Goal: Task Accomplishment & Management: Complete application form

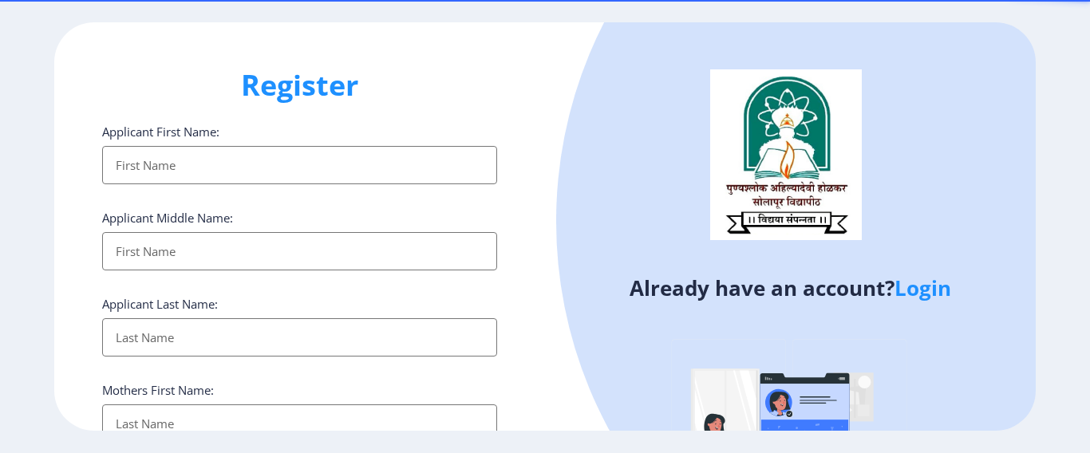
select select
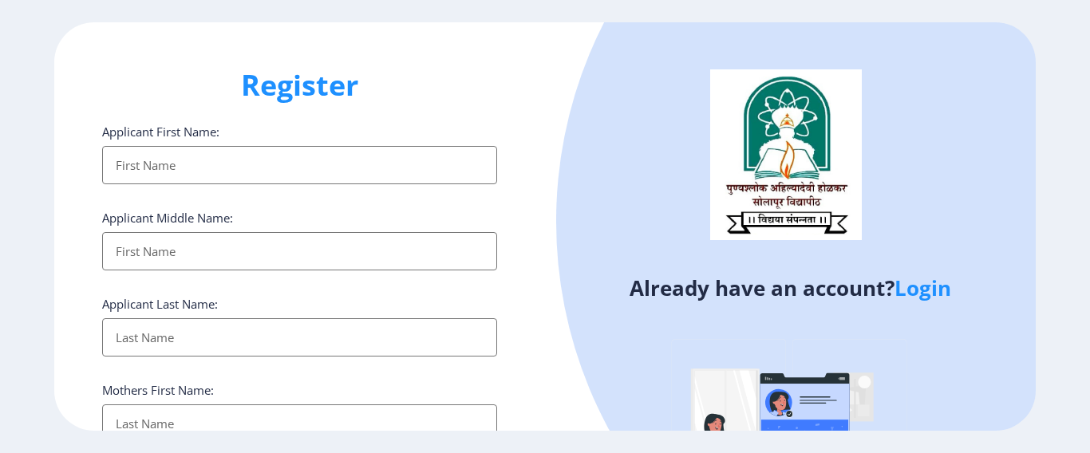
click at [342, 174] on input "Applicant First Name:" at bounding box center [299, 165] width 395 height 38
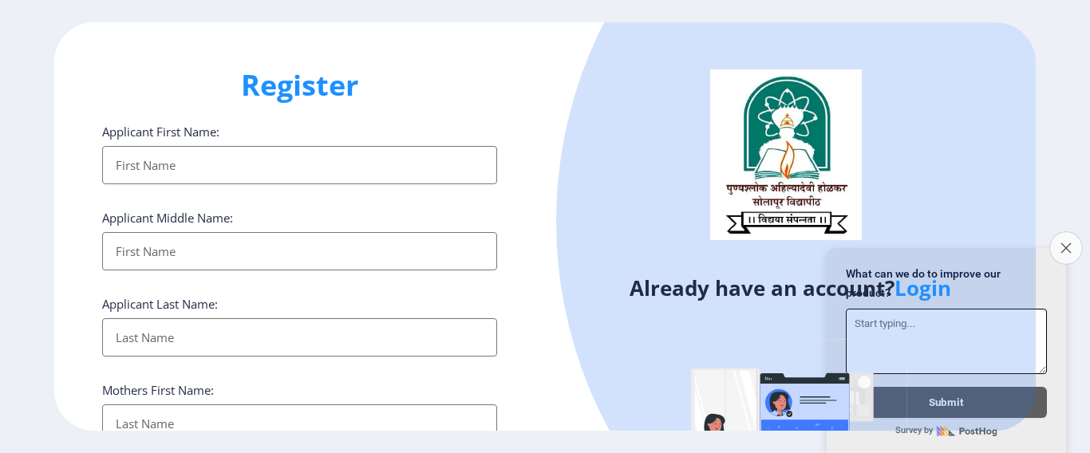
click at [1055, 234] on button "Close survey" at bounding box center [1067, 248] width 34 height 34
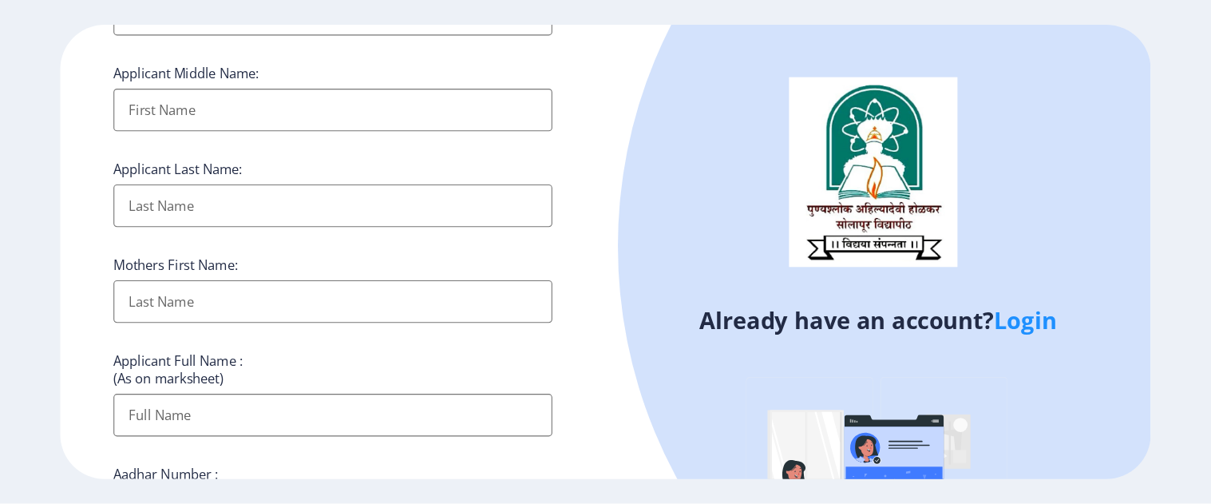
scroll to position [160, 0]
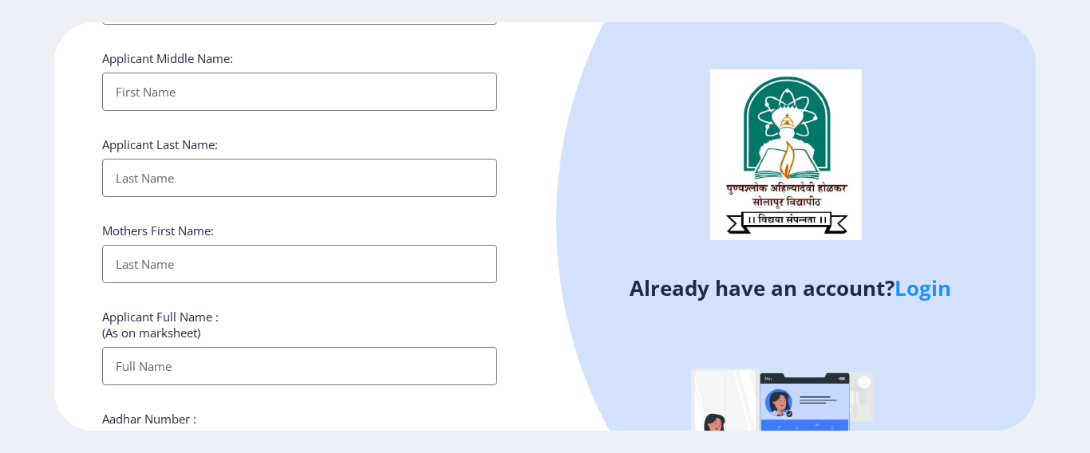
click at [944, 288] on link "Login" at bounding box center [923, 288] width 57 height 29
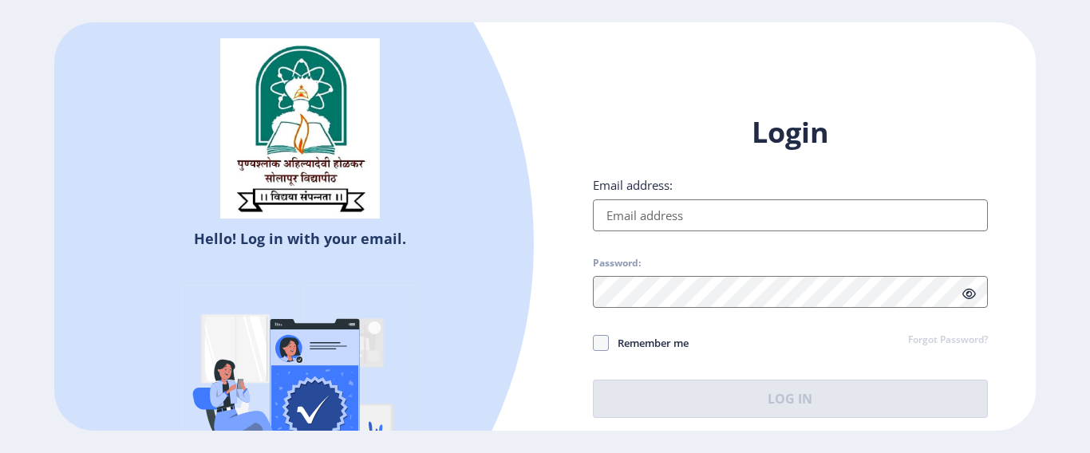
click at [772, 219] on input "Email address:" at bounding box center [790, 216] width 395 height 32
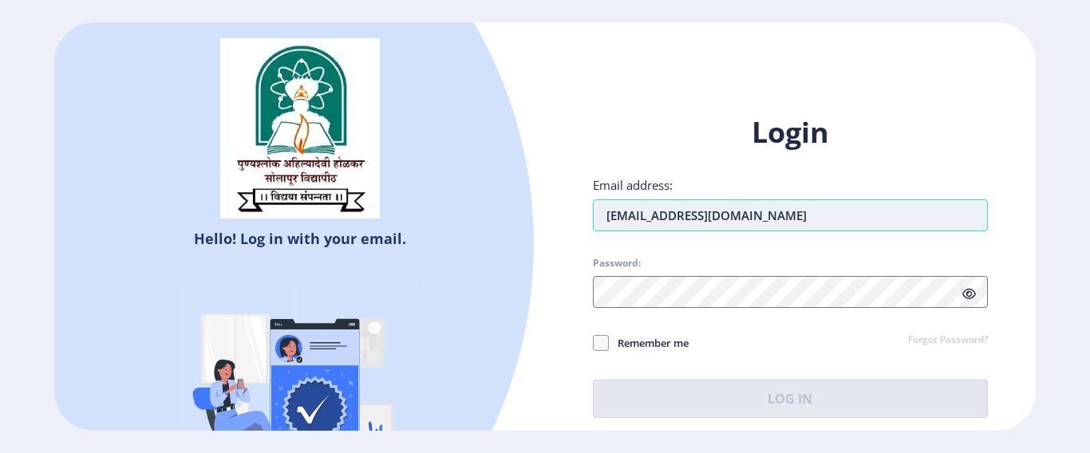
type input "[EMAIL_ADDRESS][DOMAIN_NAME]"
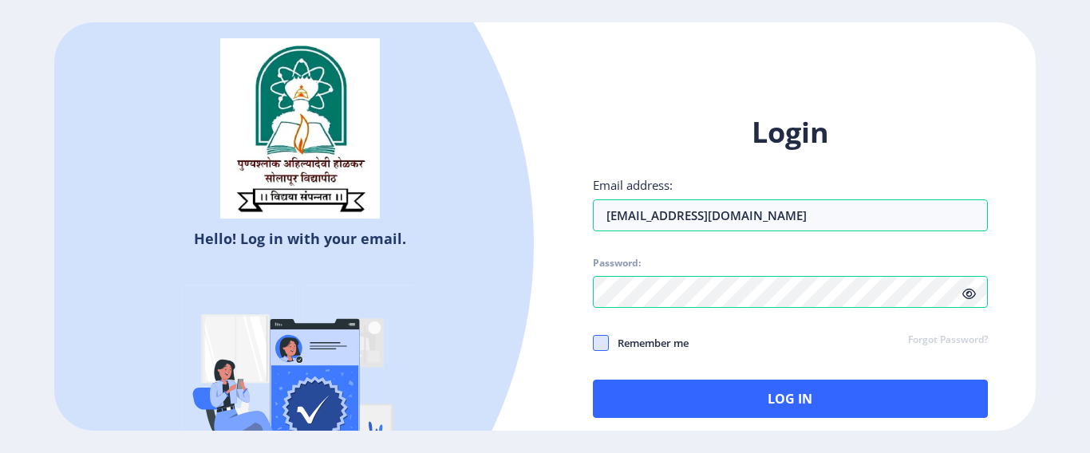
click at [601, 346] on span at bounding box center [601, 343] width 16 height 16
click at [594, 343] on input "Remember me" at bounding box center [593, 342] width 1 height 1
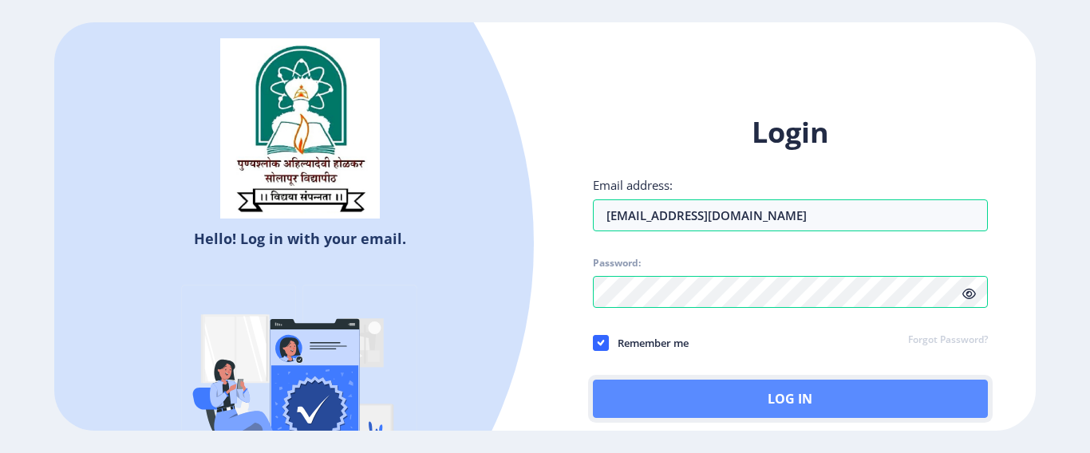
click at [812, 408] on button "Log In" at bounding box center [790, 399] width 395 height 38
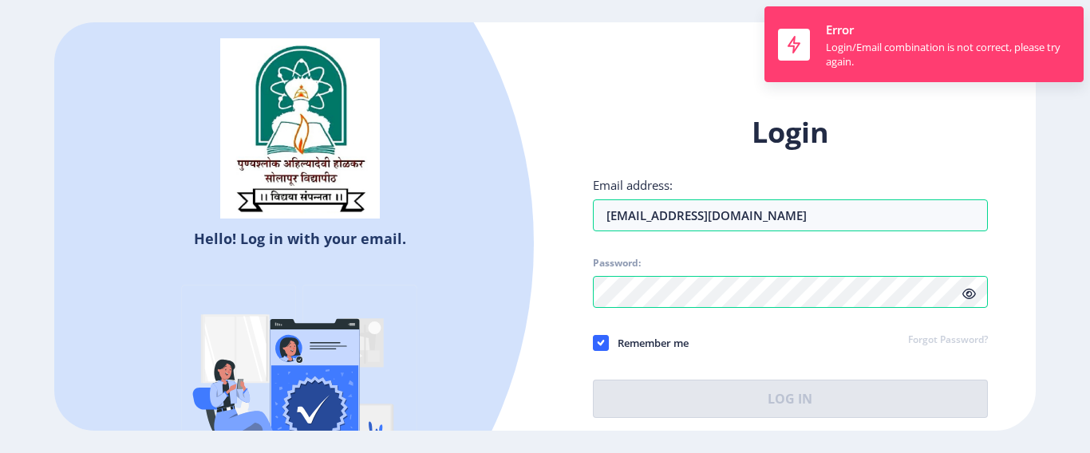
click at [974, 295] on icon at bounding box center [970, 294] width 14 height 12
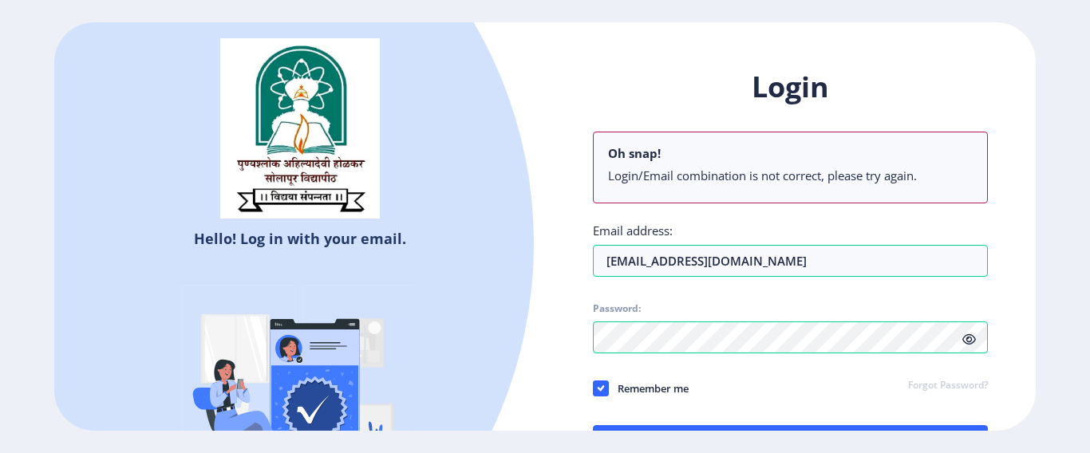
click at [552, 329] on div "Login Oh snap! Login/Email combination is not correct, please try again. Email …" at bounding box center [790, 278] width 491 height 469
click at [1039, 307] on ngx-login "Hello! Log in with your email. Don't have an account? Register Login Oh snap! L…" at bounding box center [545, 226] width 1090 height 408
click at [687, 170] on li "Login/Email combination is not correct, please try again." at bounding box center [790, 176] width 365 height 16
click at [608, 390] on span at bounding box center [601, 389] width 16 height 16
click at [594, 389] on input "Remember me" at bounding box center [593, 388] width 1 height 1
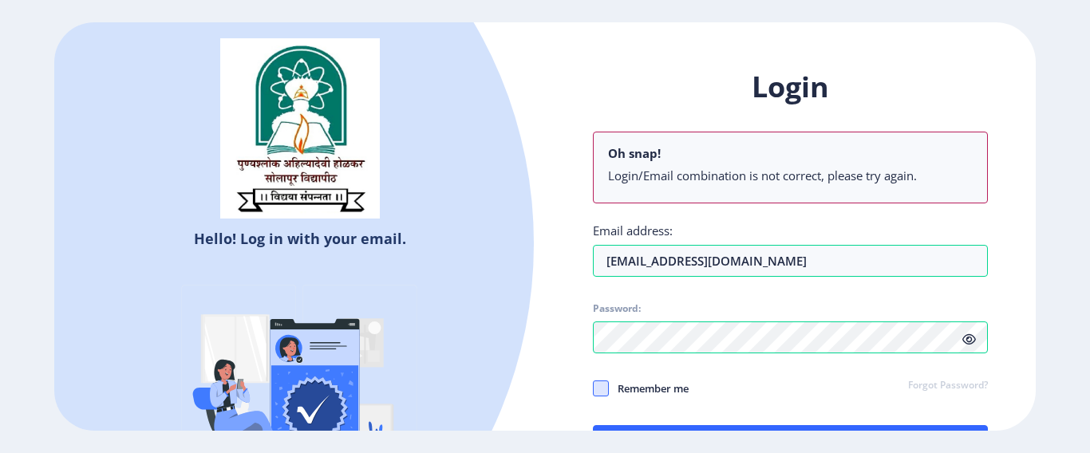
click at [601, 387] on span at bounding box center [601, 389] width 16 height 16
click at [594, 388] on input "Remember me" at bounding box center [593, 388] width 1 height 1
checkbox input "true"
click at [987, 362] on div "Login Oh snap! Login/Email combination is not correct, please try again. Email …" at bounding box center [790, 266] width 395 height 396
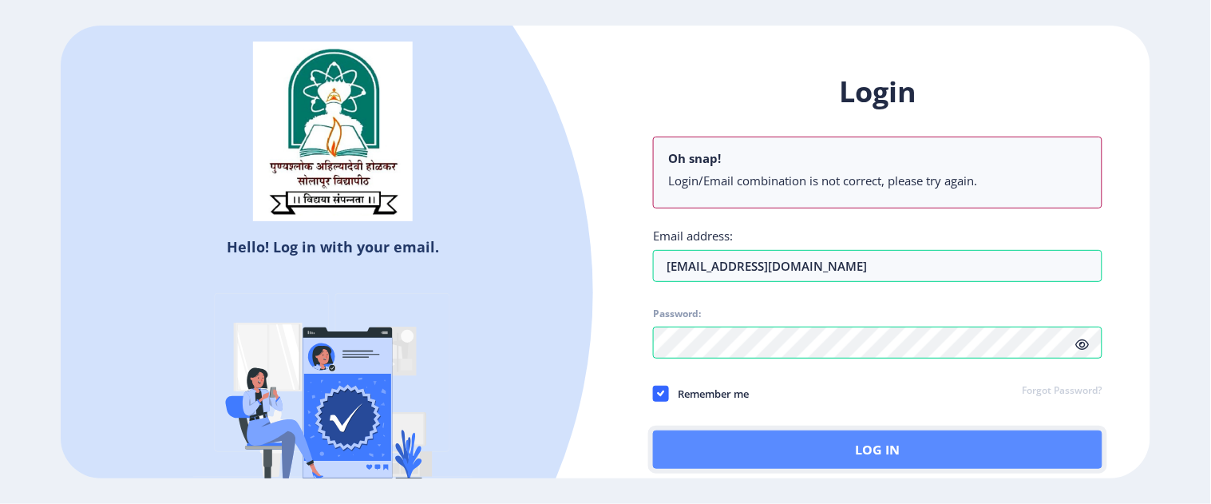
click at [953, 449] on button "Log In" at bounding box center [877, 449] width 449 height 38
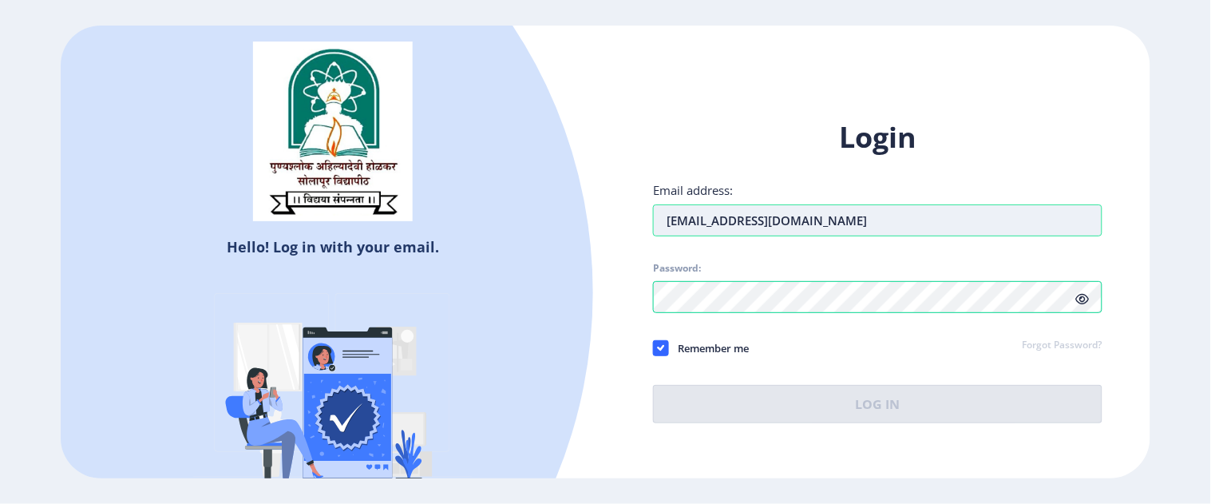
click at [707, 222] on input "[EMAIL_ADDRESS][DOMAIN_NAME]" at bounding box center [877, 220] width 449 height 32
click at [715, 220] on input "[EMAIL_ADDRESS][DOMAIN_NAME]" at bounding box center [877, 220] width 449 height 32
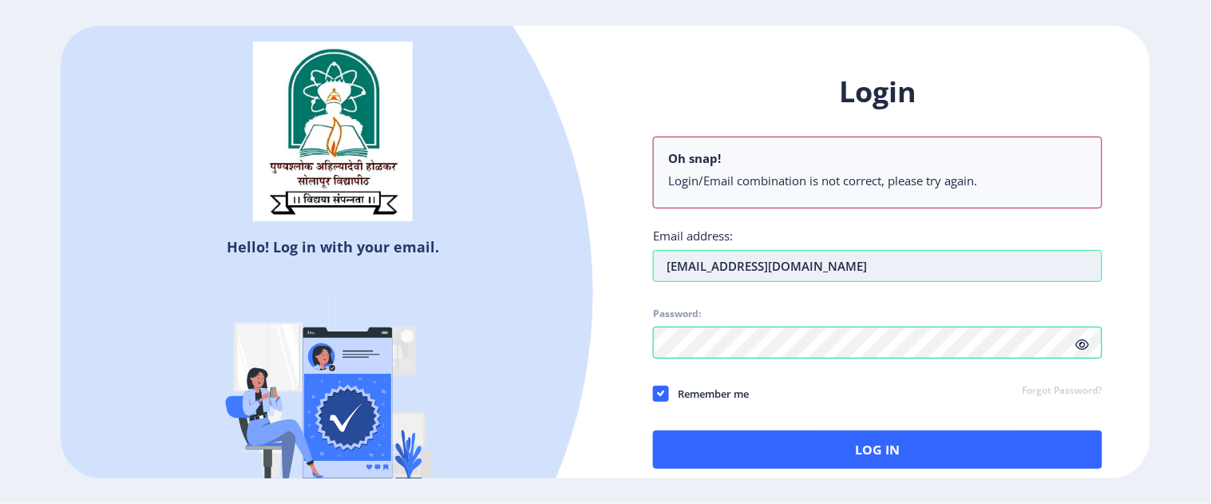
click at [707, 261] on input "[EMAIL_ADDRESS][DOMAIN_NAME]" at bounding box center [877, 266] width 449 height 32
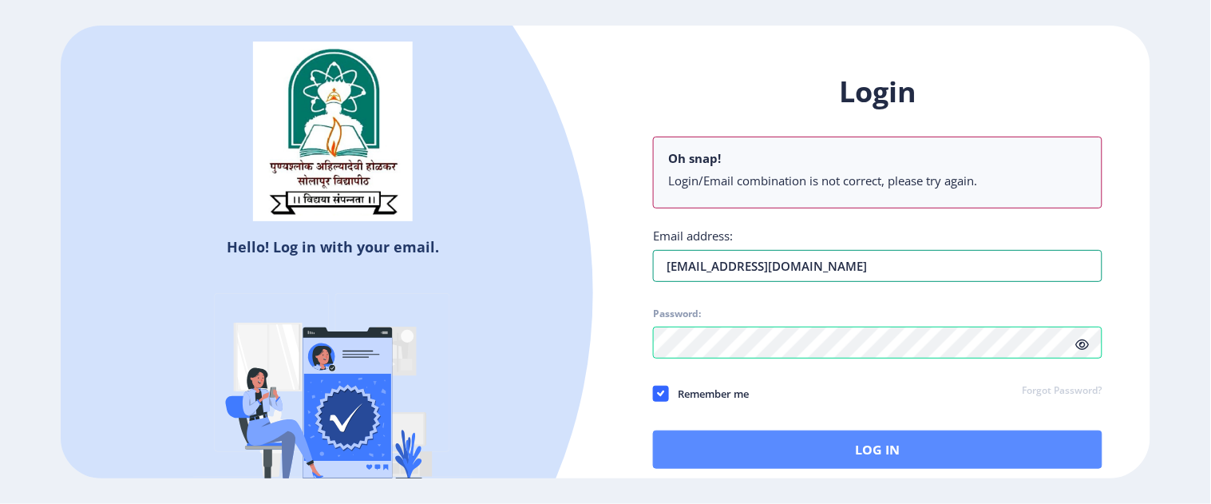
type input "[EMAIL_ADDRESS][DOMAIN_NAME]"
click at [856, 452] on button "Log In" at bounding box center [877, 449] width 449 height 38
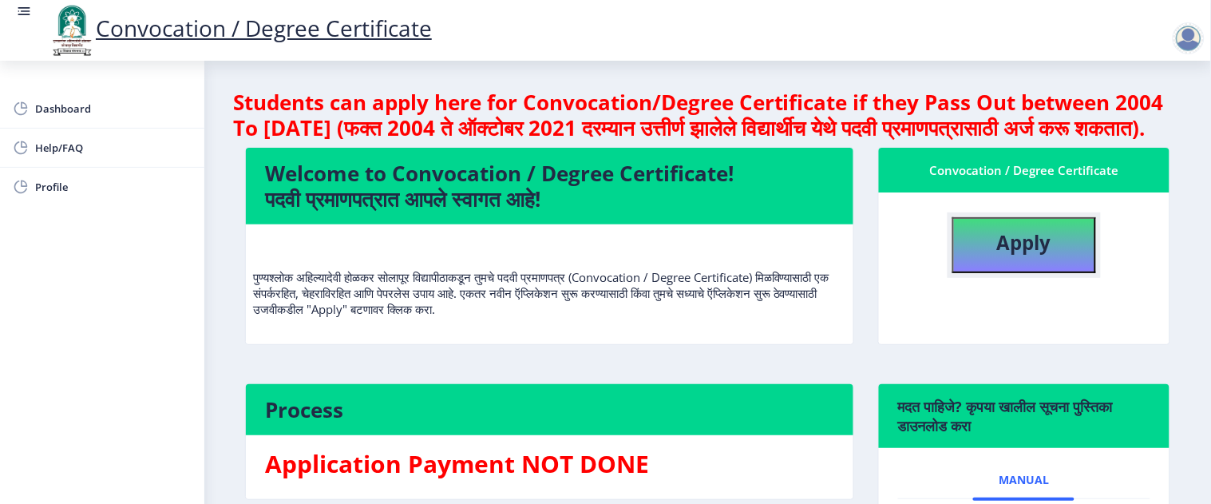
click at [1027, 255] on b "Apply" at bounding box center [1024, 242] width 54 height 26
select select
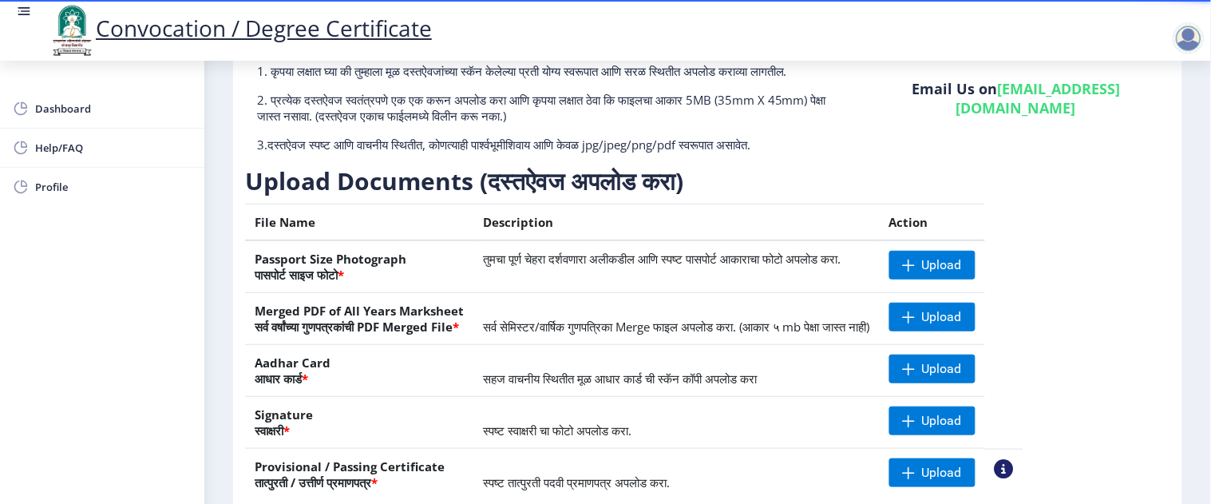
scroll to position [177, 0]
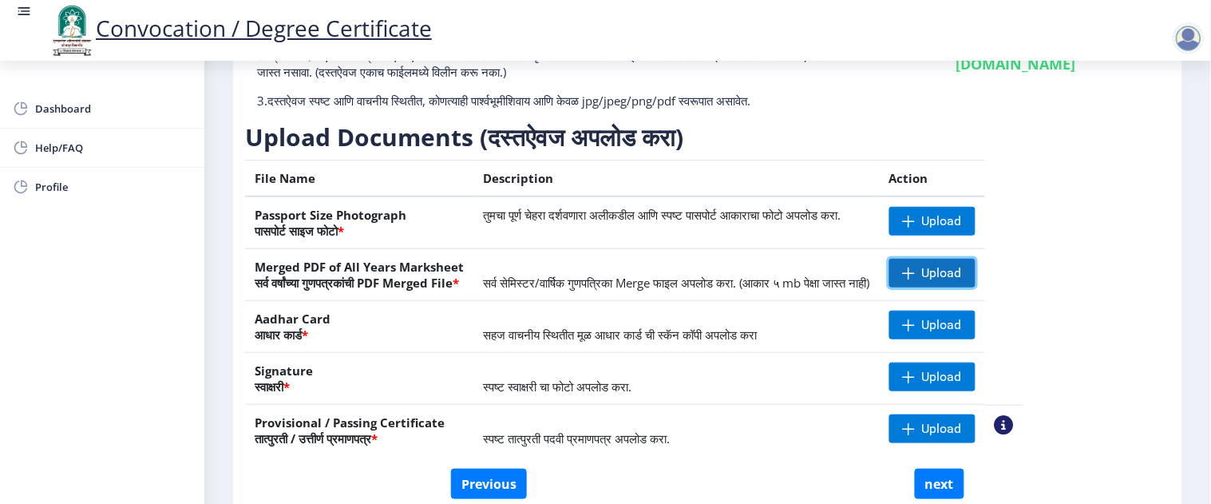
click at [962, 280] on span "Upload" at bounding box center [942, 273] width 40 height 16
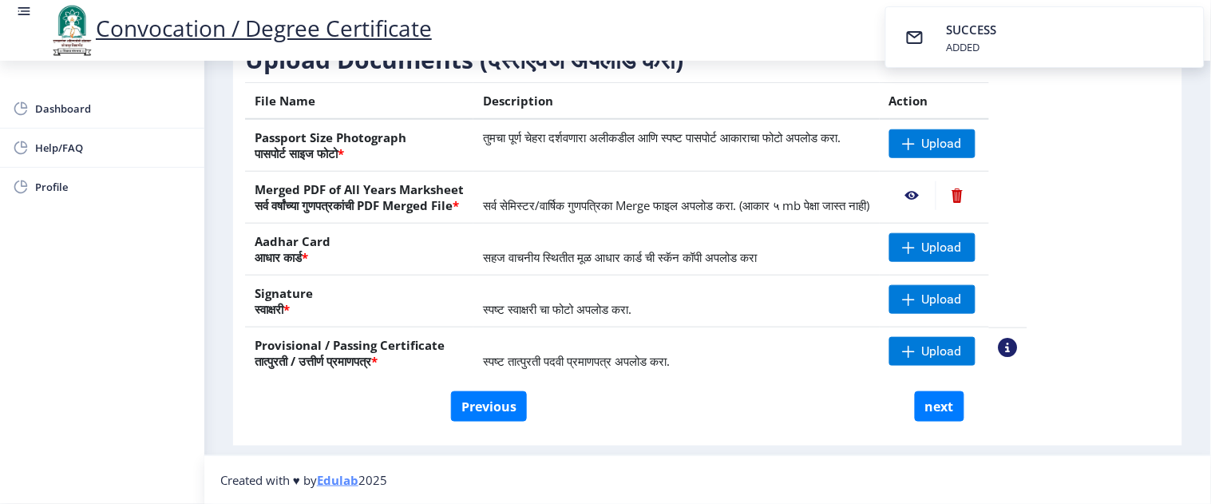
scroll to position [266, 0]
click at [916, 144] on span at bounding box center [909, 143] width 13 height 13
click at [979, 198] on nb-action at bounding box center [958, 195] width 44 height 29
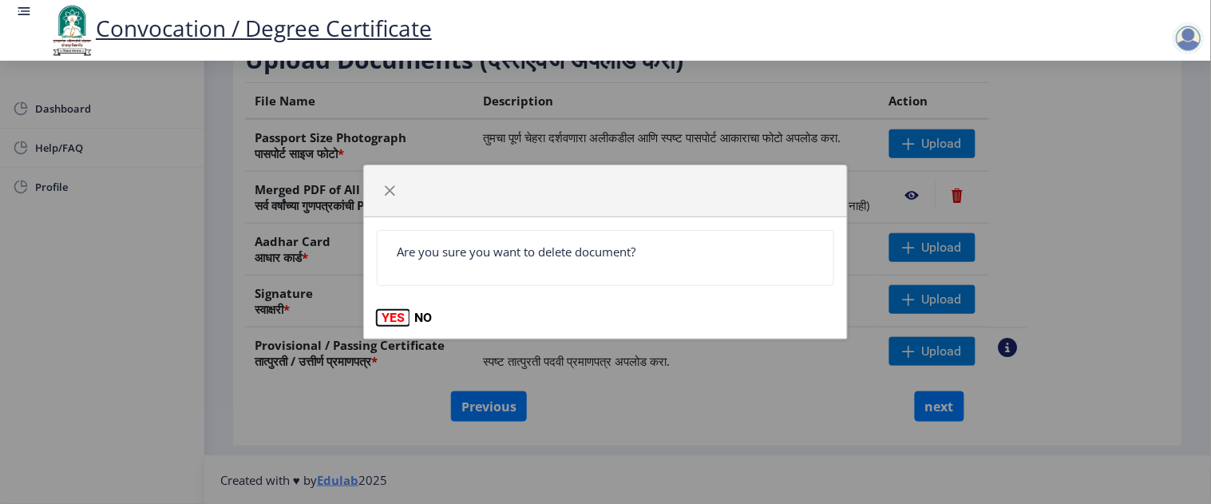
click at [386, 312] on button "YES" at bounding box center [393, 318] width 33 height 16
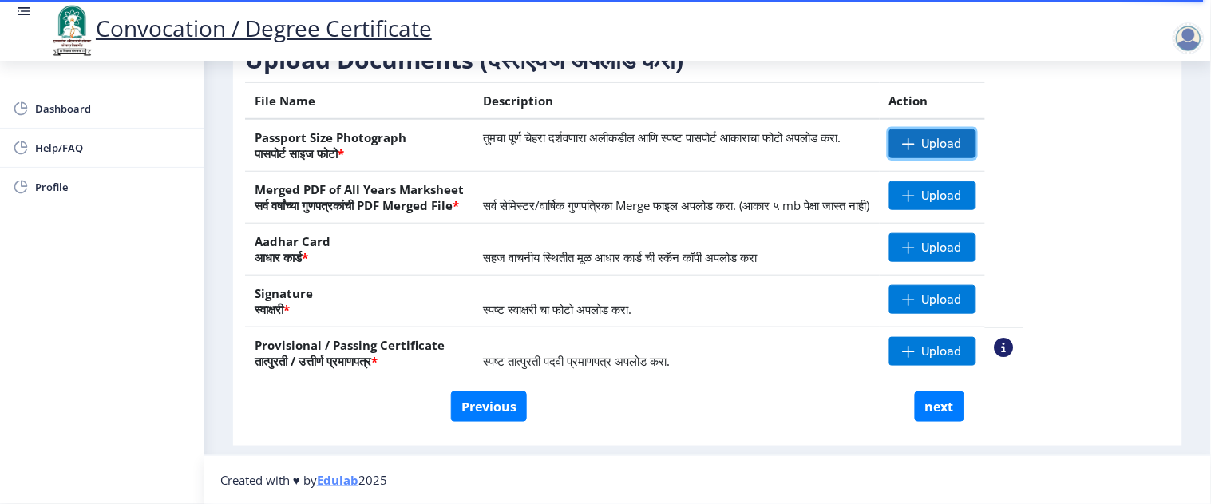
click at [962, 148] on span "Upload" at bounding box center [942, 144] width 40 height 16
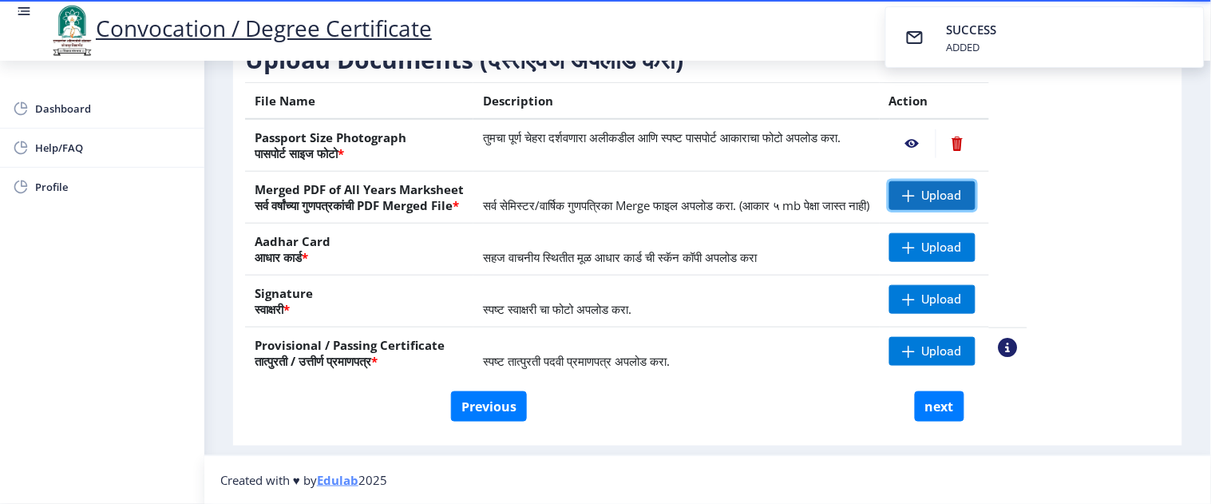
click at [975, 197] on span "Upload" at bounding box center [932, 195] width 86 height 29
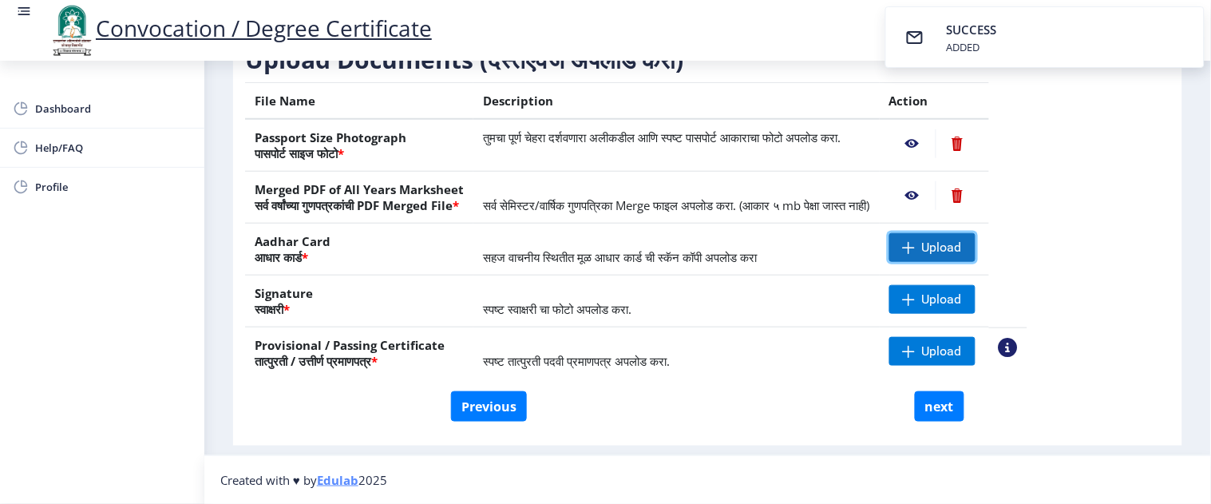
click at [974, 243] on span "Upload" at bounding box center [932, 247] width 86 height 29
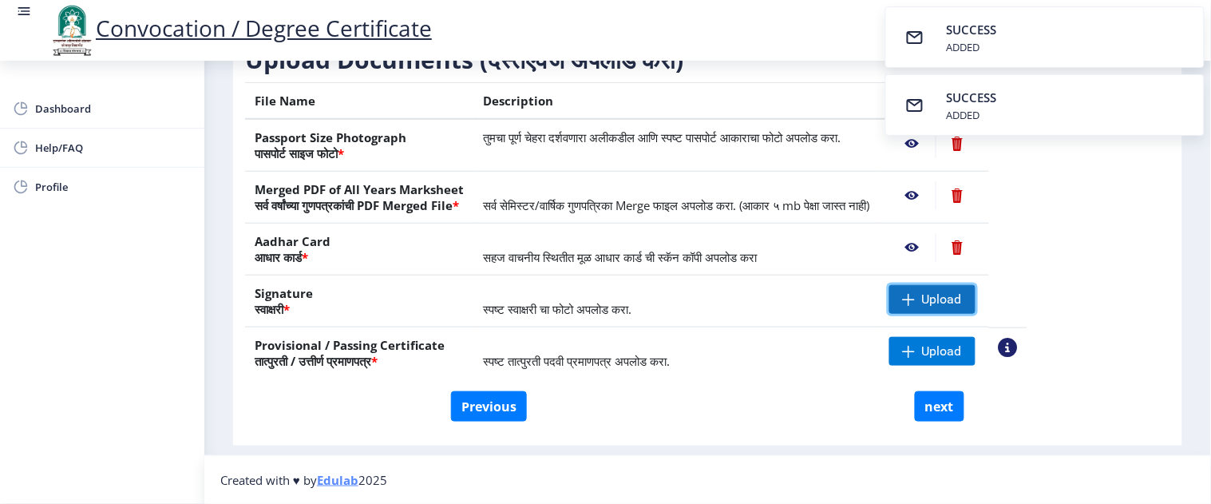
click at [962, 300] on span "Upload" at bounding box center [942, 299] width 40 height 16
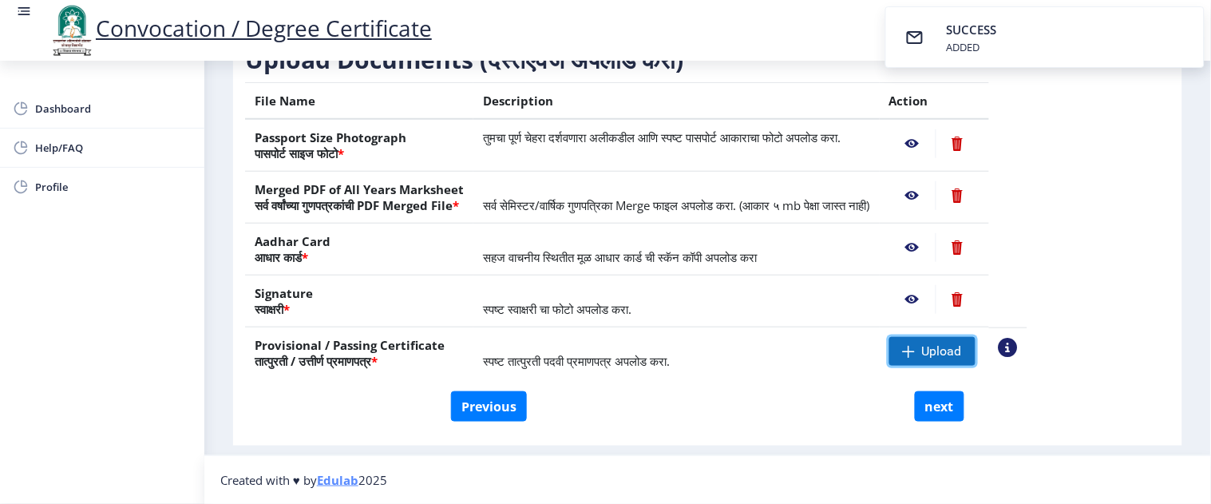
click at [962, 354] on span "Upload" at bounding box center [942, 351] width 40 height 16
click at [932, 409] on button "next" at bounding box center [939, 406] width 49 height 30
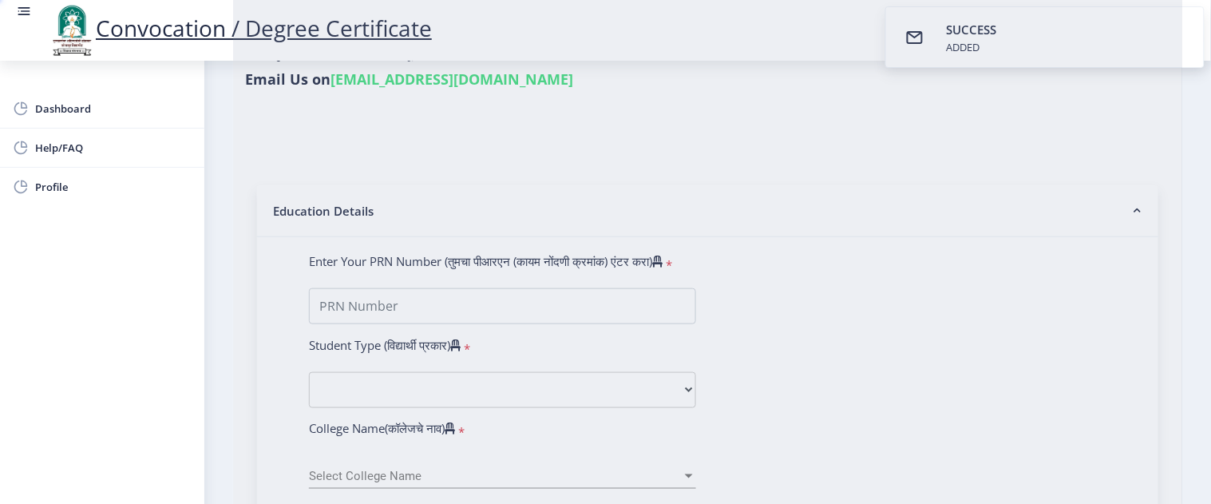
select select
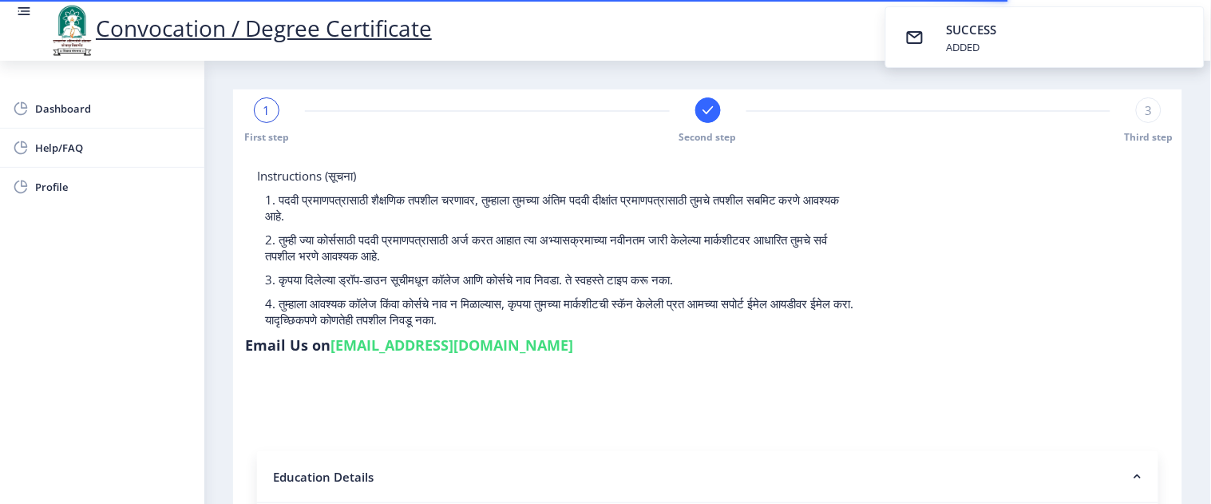
select select
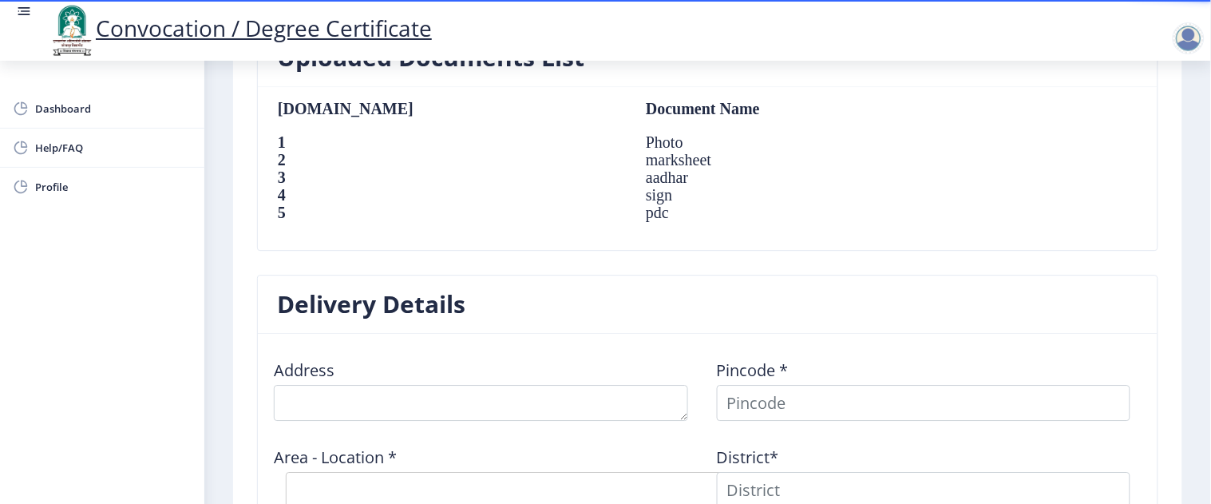
scroll to position [1153, 0]
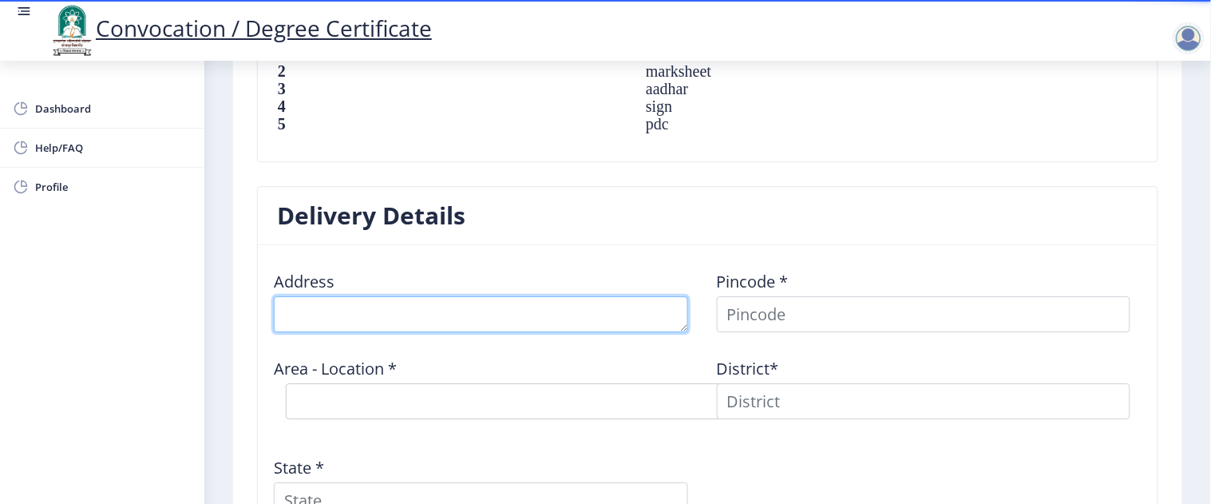
click at [552, 310] on textarea at bounding box center [481, 314] width 414 height 36
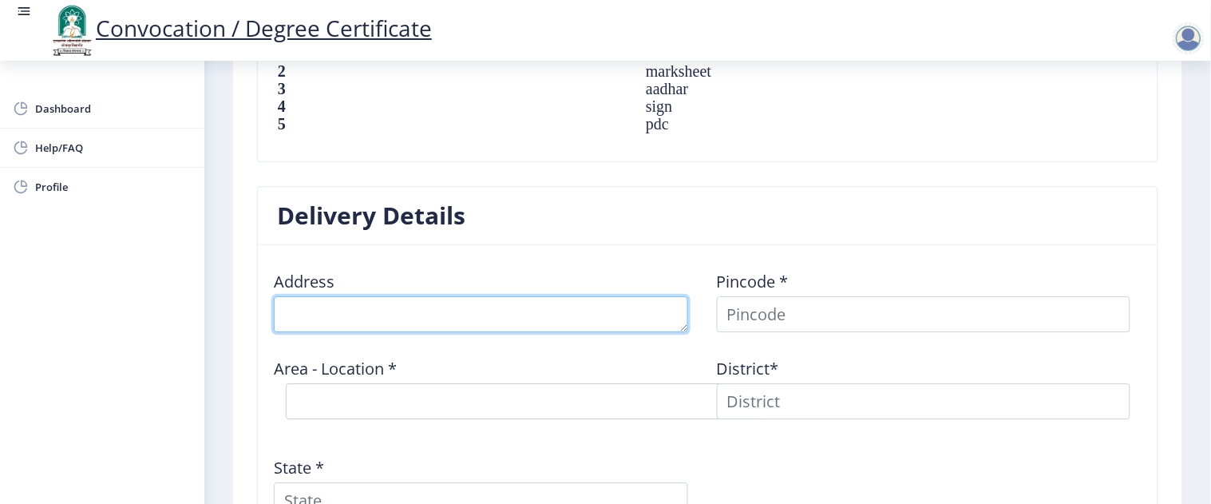
click at [552, 310] on textarea at bounding box center [481, 314] width 414 height 36
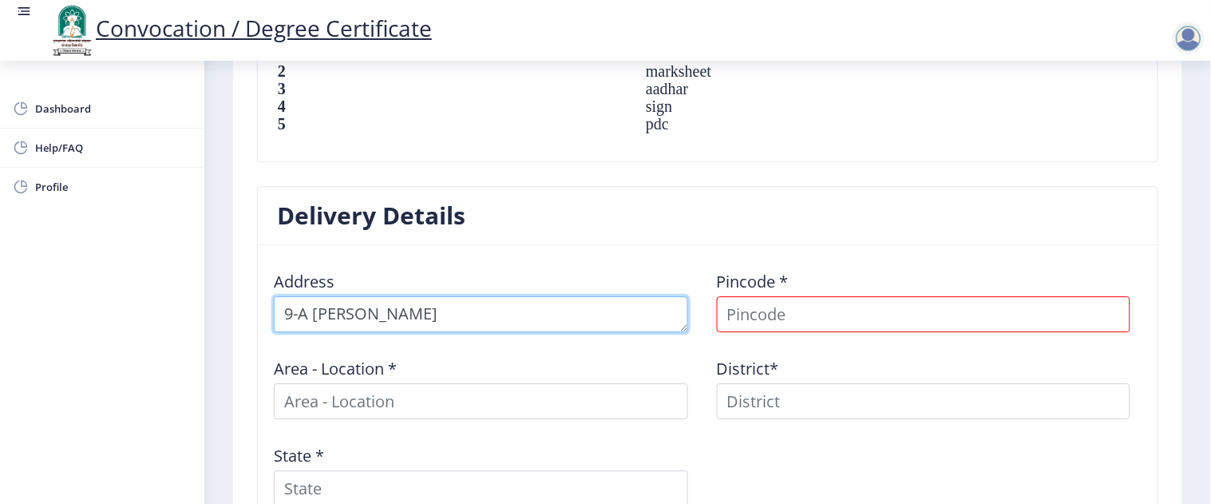
click at [552, 310] on textarea at bounding box center [481, 314] width 414 height 36
type textarea "9-A [PERSON_NAME] Near [GEOGRAPHIC_DATA]"
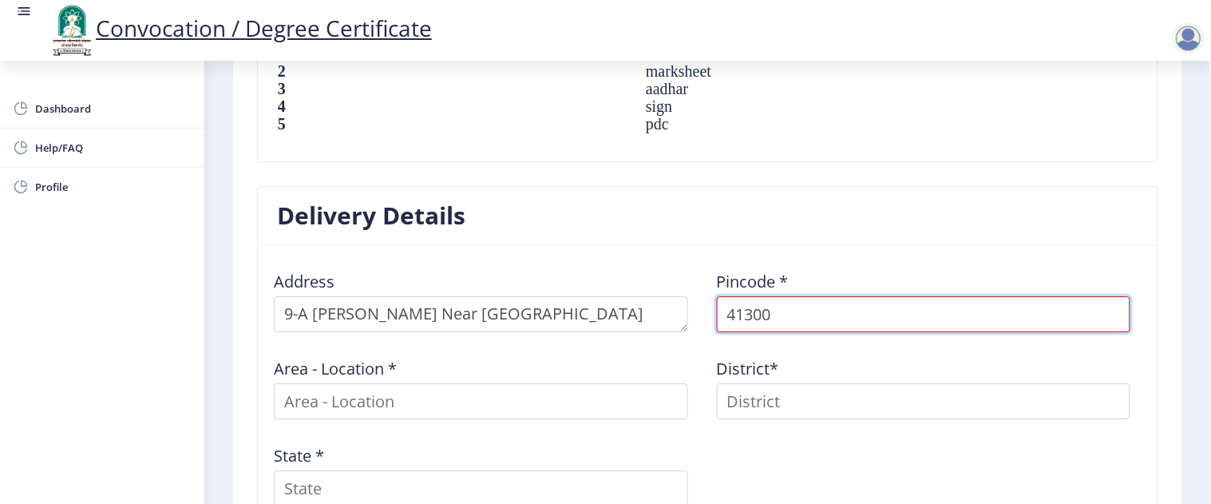
type input "413004"
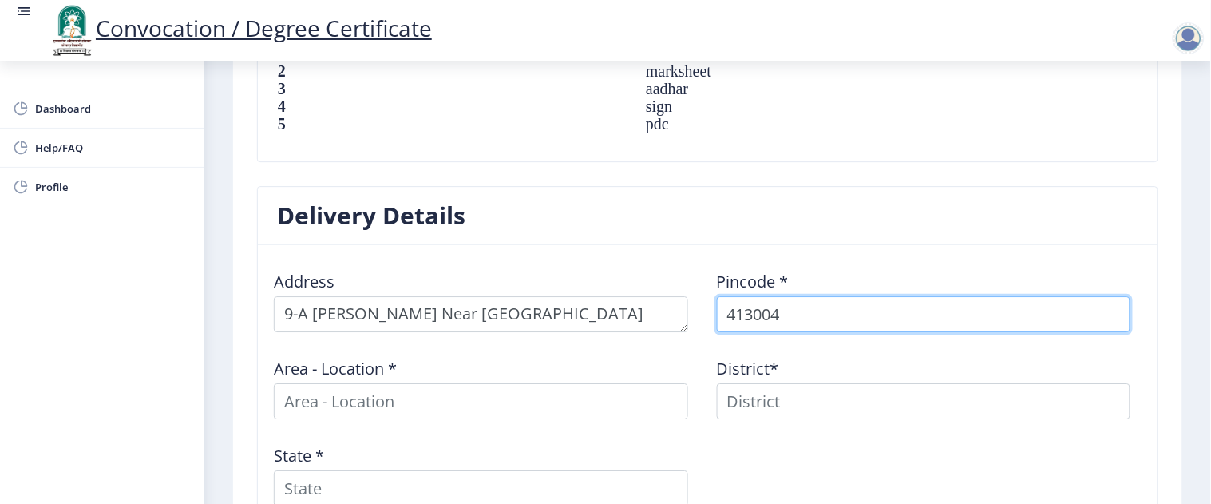
select select
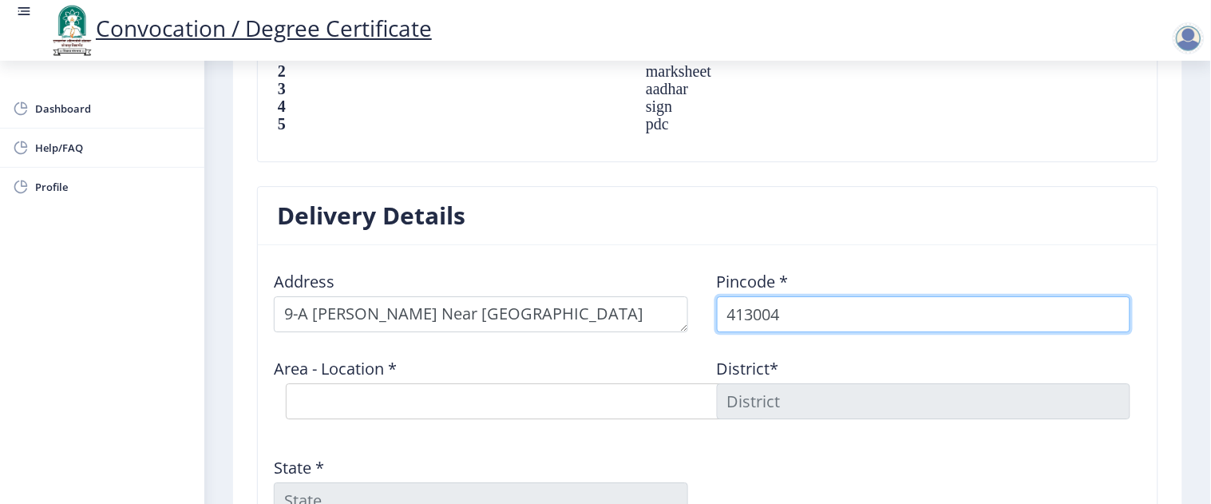
type input "413004"
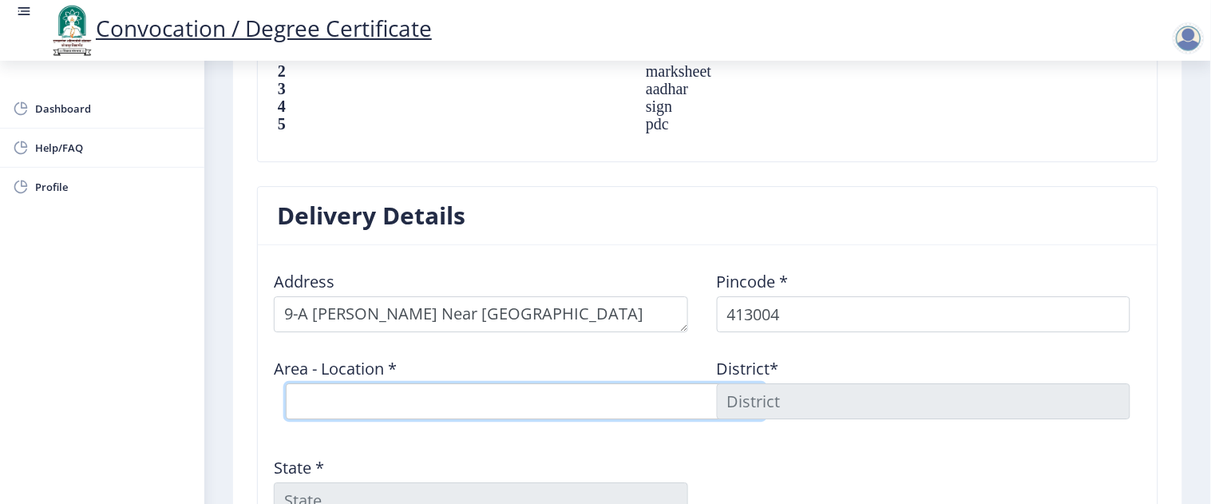
click at [385, 401] on select "Select Area Location [GEOGRAPHIC_DATA] S.O ([GEOGRAPHIC_DATA]) [PERSON_NAME] [G…" at bounding box center [525, 401] width 479 height 36
select select "1: Object"
click at [286, 383] on select "Select Area Location [GEOGRAPHIC_DATA] S.O ([GEOGRAPHIC_DATA]) [PERSON_NAME] [G…" at bounding box center [525, 401] width 479 height 36
type input "SOLAPUR"
type input "[GEOGRAPHIC_DATA]"
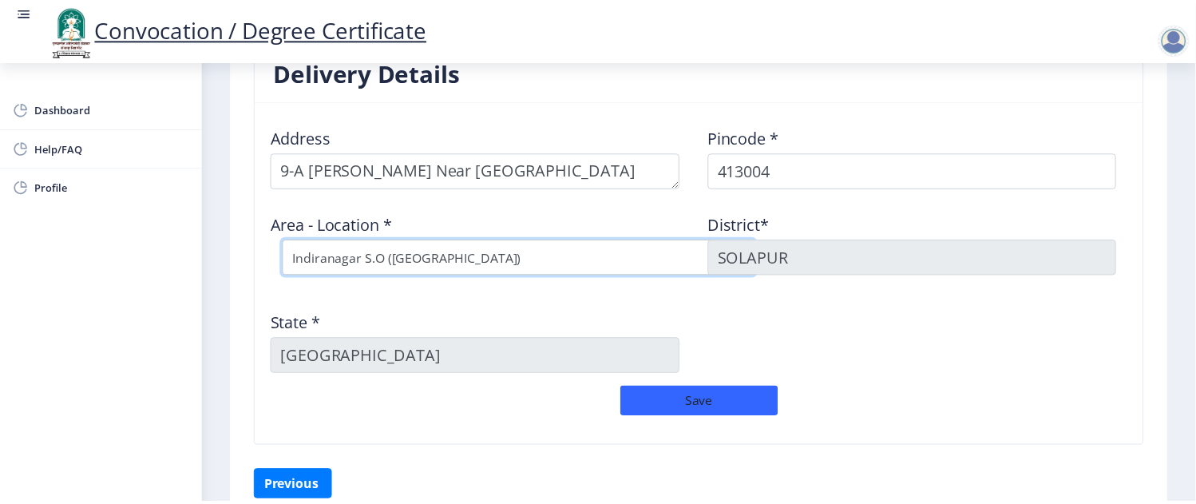
scroll to position [1330, 0]
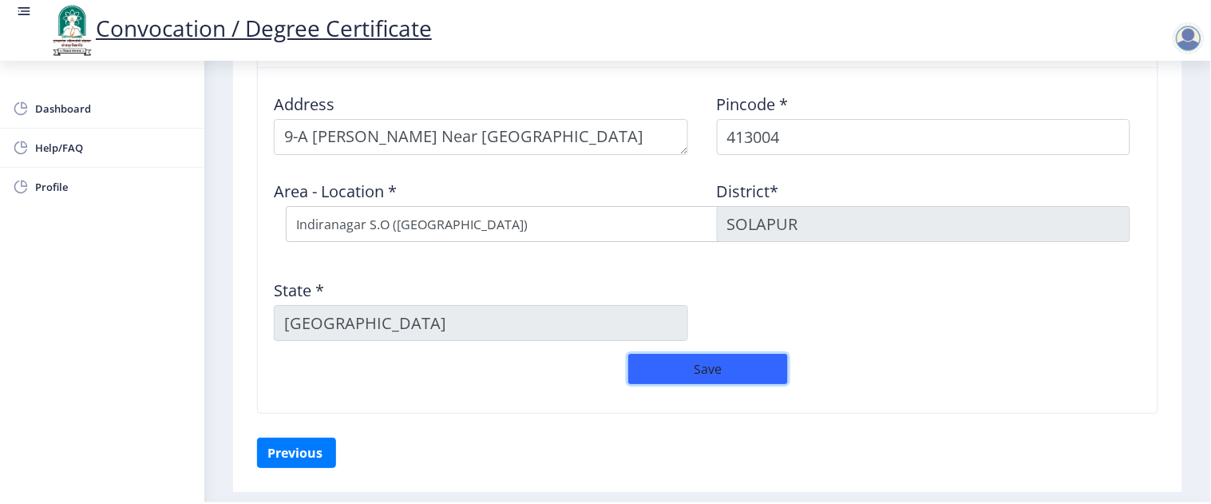
click at [728, 373] on button "Save" at bounding box center [708, 369] width 160 height 30
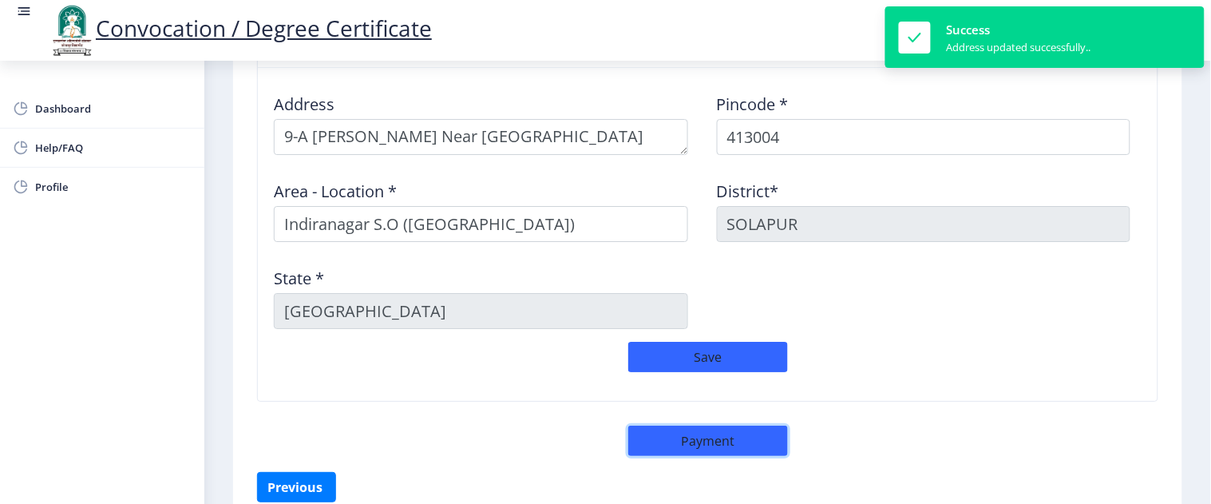
click at [722, 447] on button "Payment" at bounding box center [708, 440] width 160 height 30
select select "sealed"
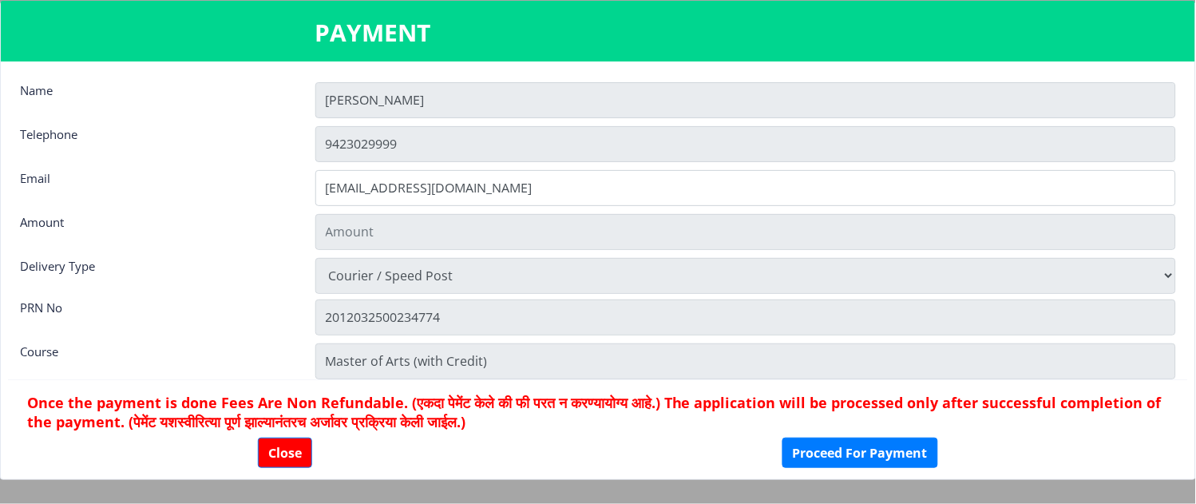
type input "1885"
click at [871, 453] on button "Proceed For Payment" at bounding box center [860, 452] width 156 height 30
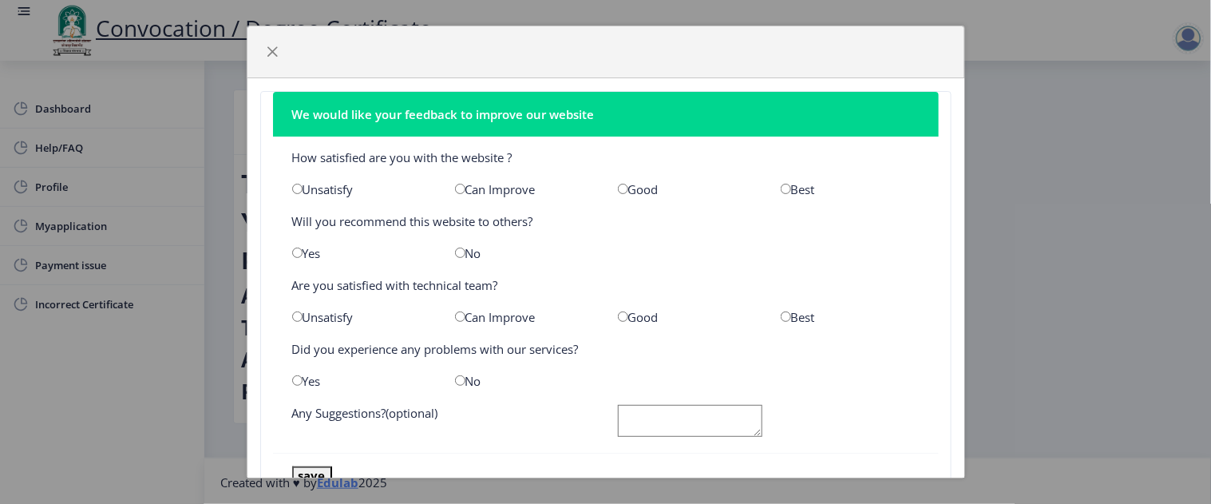
click at [618, 184] on input "radio" at bounding box center [623, 189] width 10 height 10
radio input "true"
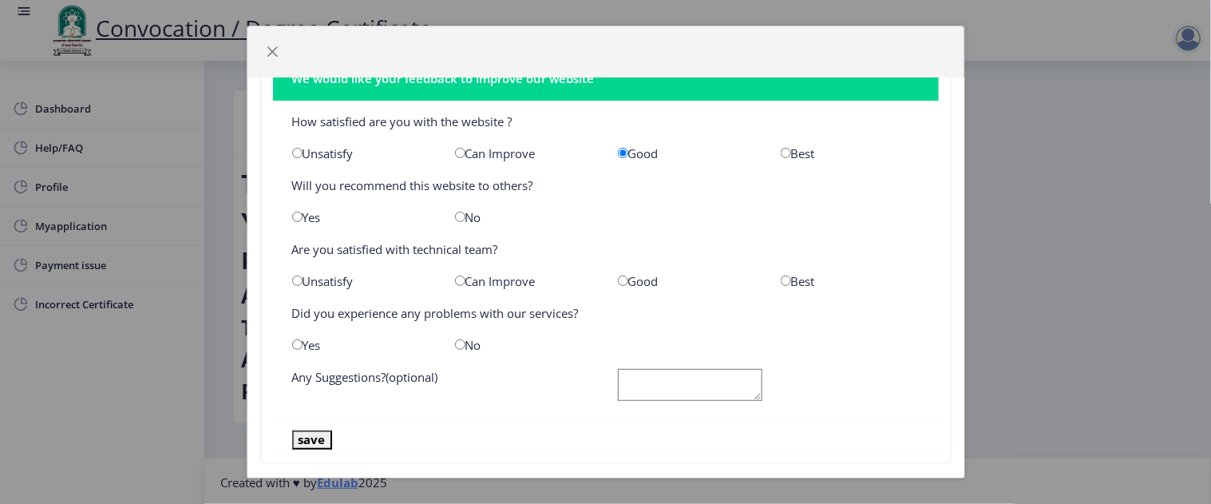
scroll to position [57, 0]
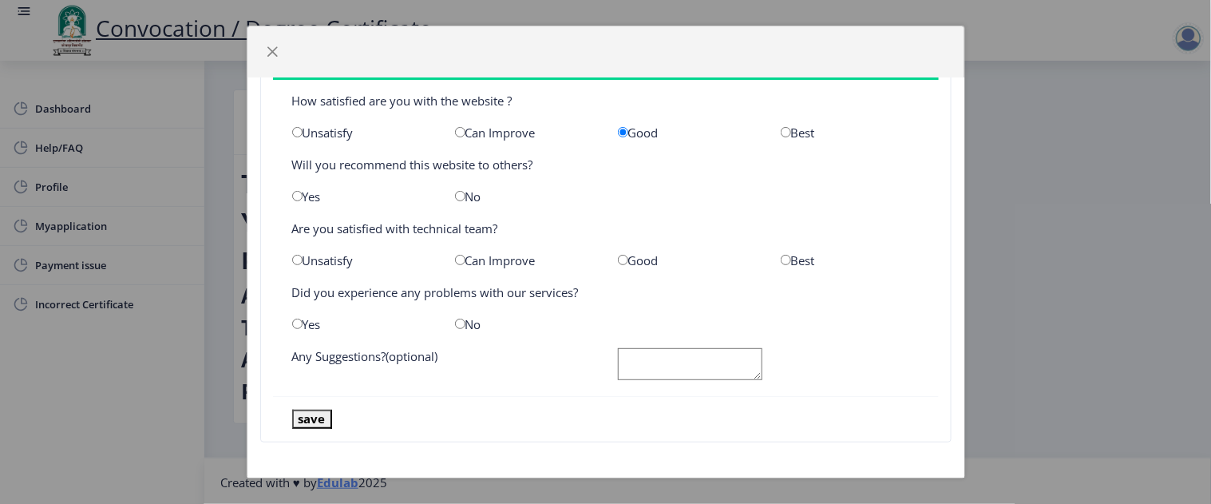
click at [618, 258] on input "radio" at bounding box center [623, 260] width 10 height 10
radio input "true"
click at [455, 319] on input "radio" at bounding box center [460, 324] width 10 height 10
radio input "true"
click at [659, 371] on textarea at bounding box center [690, 364] width 144 height 33
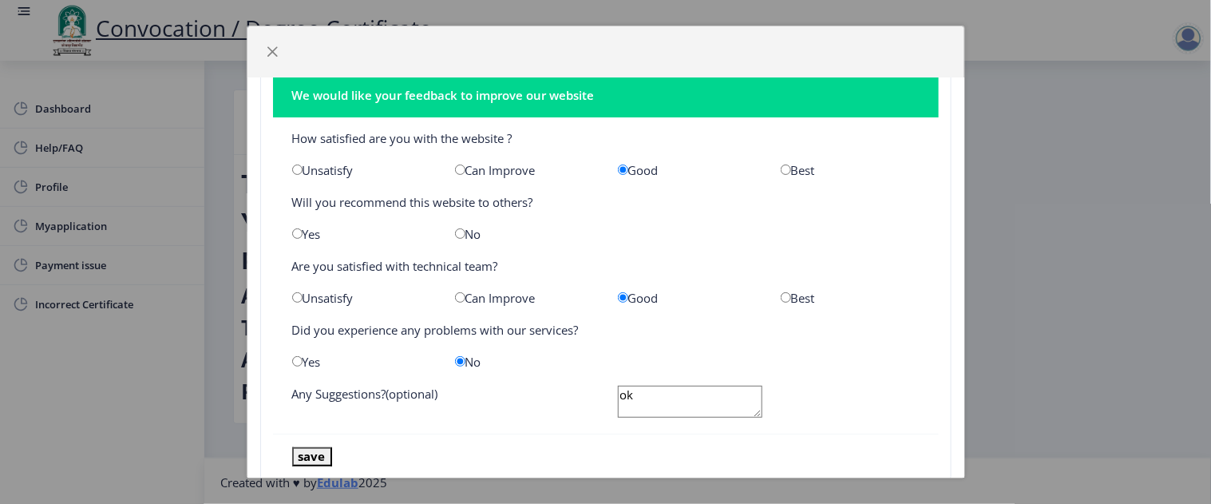
scroll to position [0, 0]
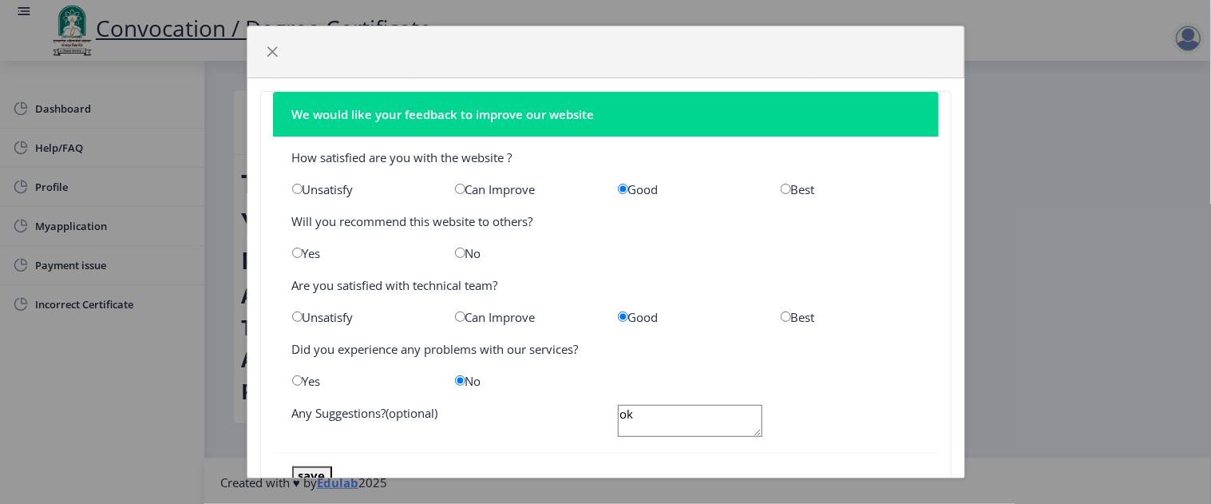
type textarea "ok"
click at [456, 251] on input "radio" at bounding box center [460, 252] width 10 height 10
radio input "true"
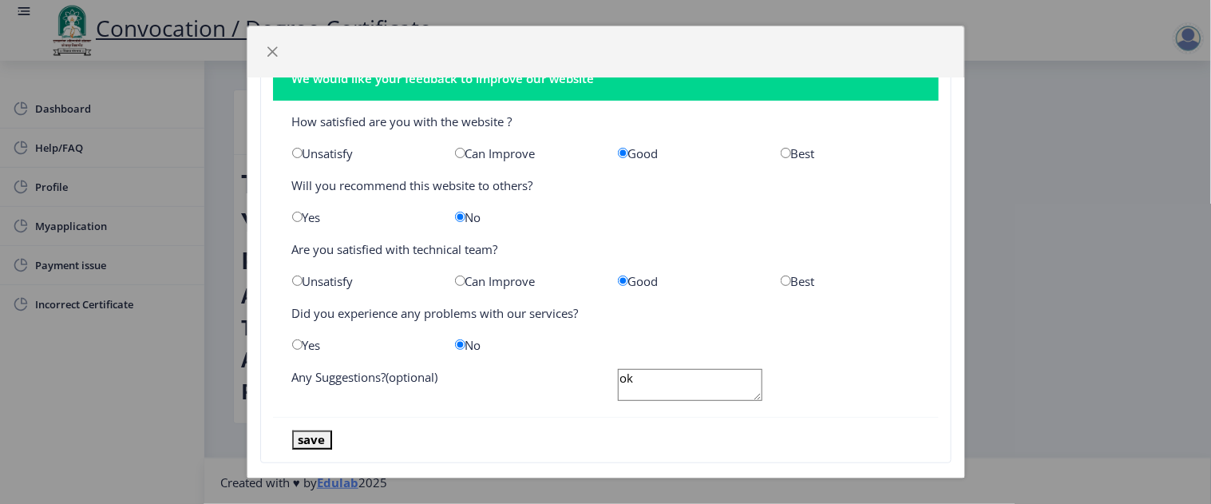
scroll to position [57, 0]
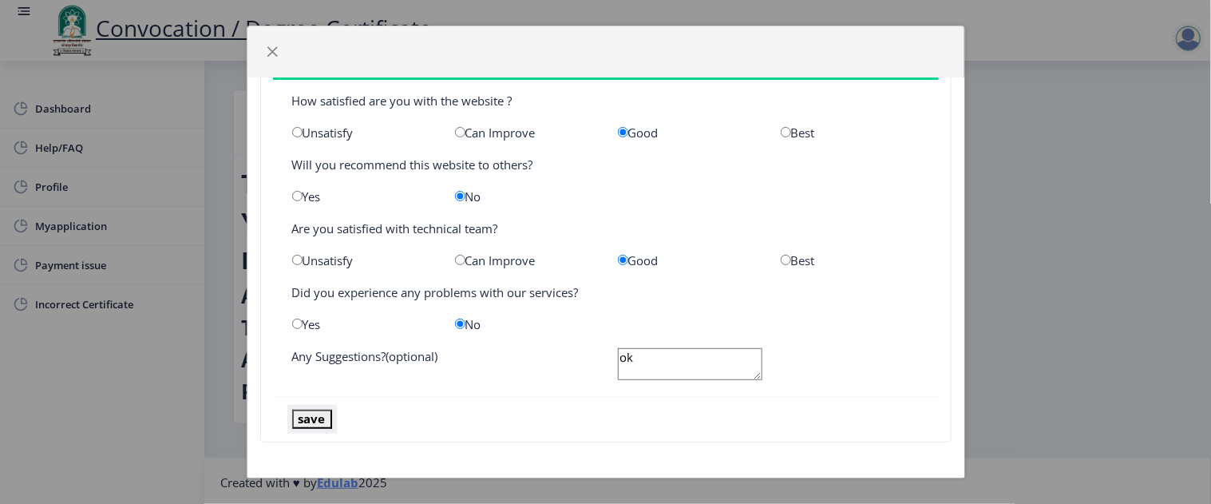
click at [310, 417] on button "save" at bounding box center [312, 419] width 40 height 18
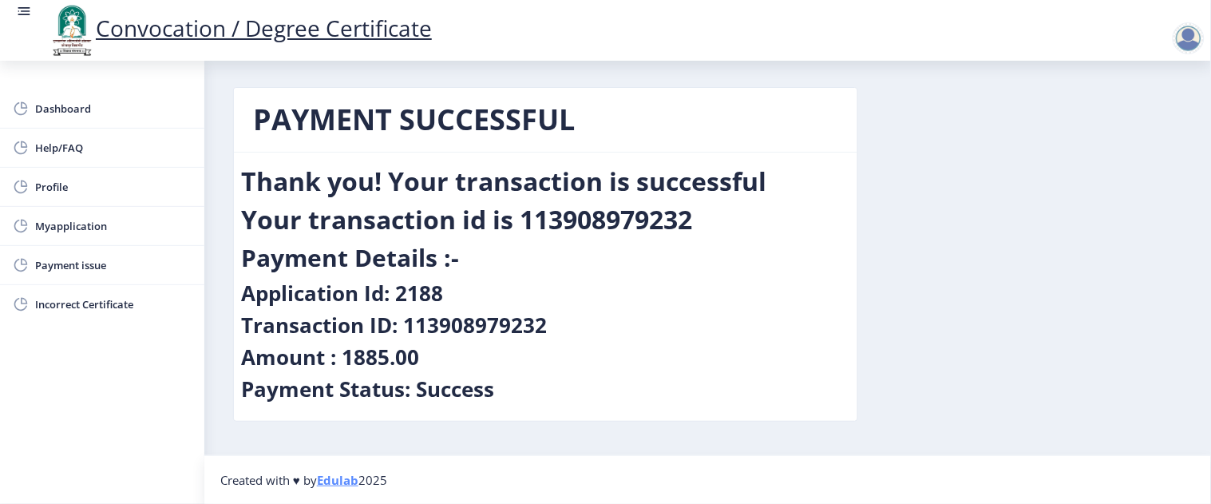
scroll to position [0, 0]
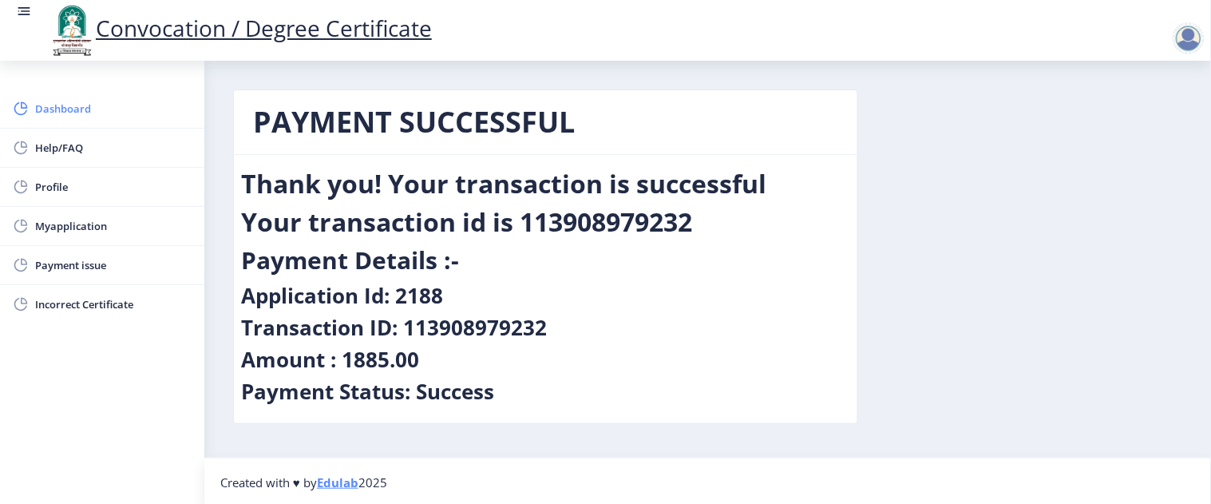
click at [44, 106] on span "Dashboard" at bounding box center [113, 108] width 156 height 19
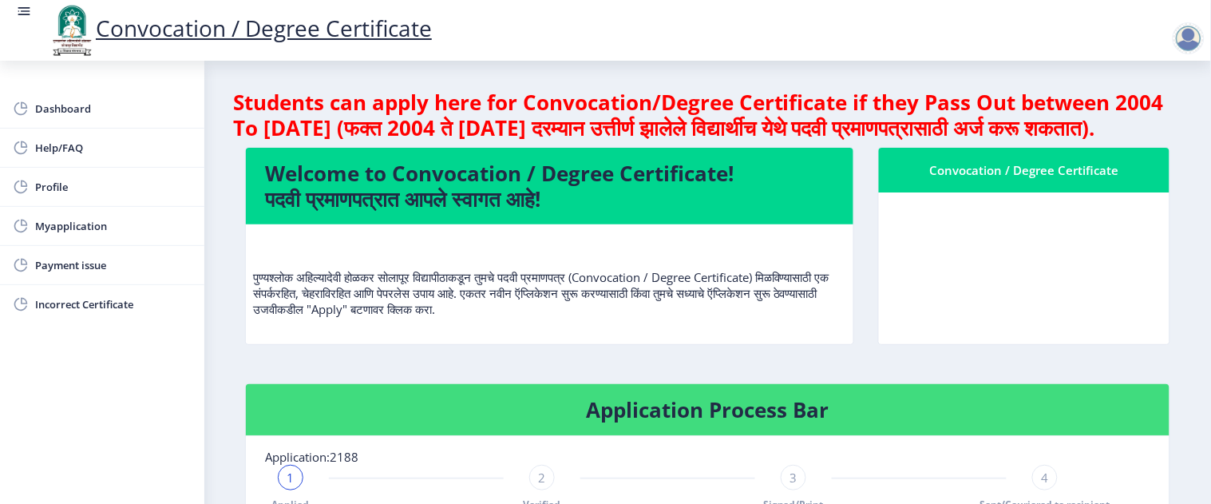
click at [1199, 32] on div at bounding box center [1189, 38] width 32 height 32
click at [1099, 85] on span "Log out" at bounding box center [1098, 80] width 102 height 19
